Goal: Task Accomplishment & Management: Use online tool/utility

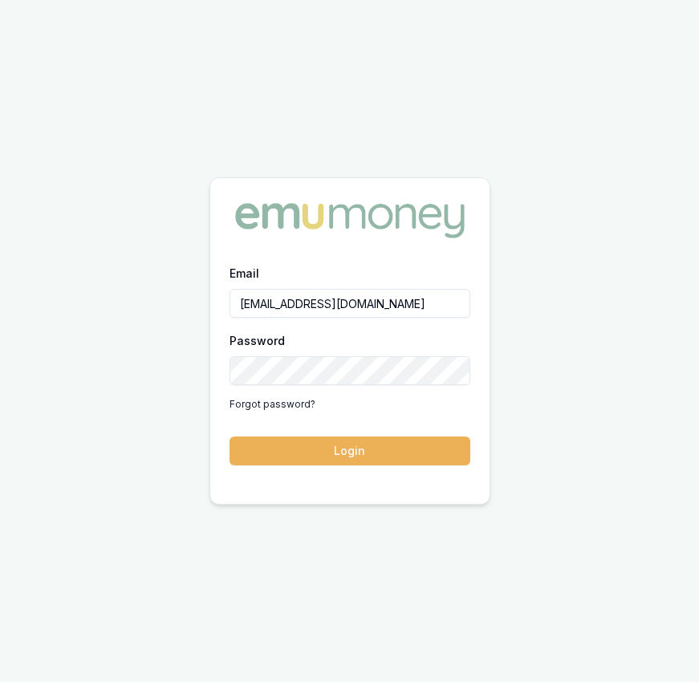
drag, startPoint x: 407, startPoint y: 459, endPoint x: 402, endPoint y: 442, distance: 17.5
click at [403, 450] on button "Login" at bounding box center [349, 450] width 241 height 29
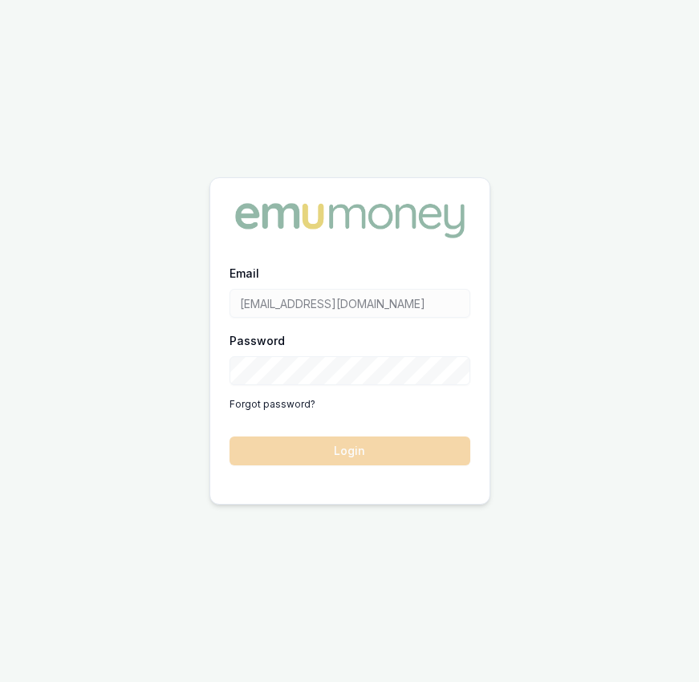
click at [402, 442] on form "Email eujin.ooi@emumoney.com.au Password Forgot password? Login" at bounding box center [349, 364] width 241 height 202
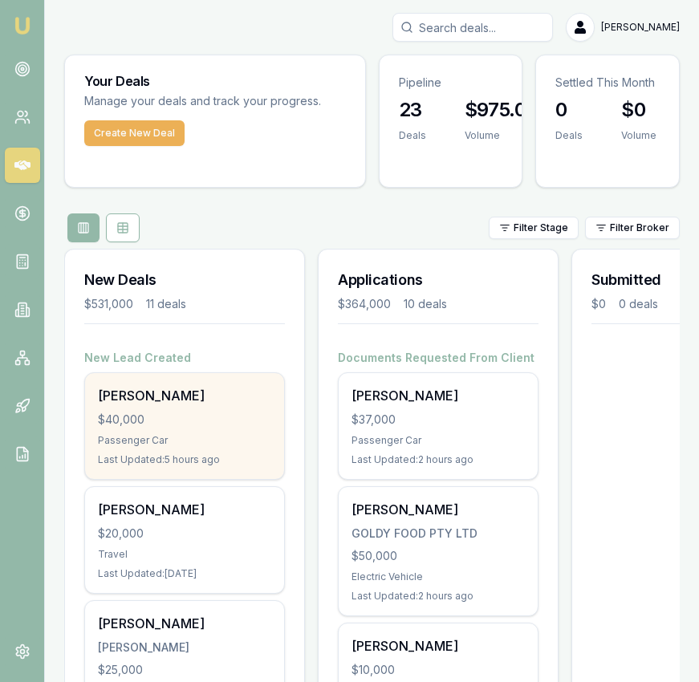
click at [227, 440] on div "Passenger Car" at bounding box center [184, 440] width 173 height 13
